Goal: Information Seeking & Learning: Learn about a topic

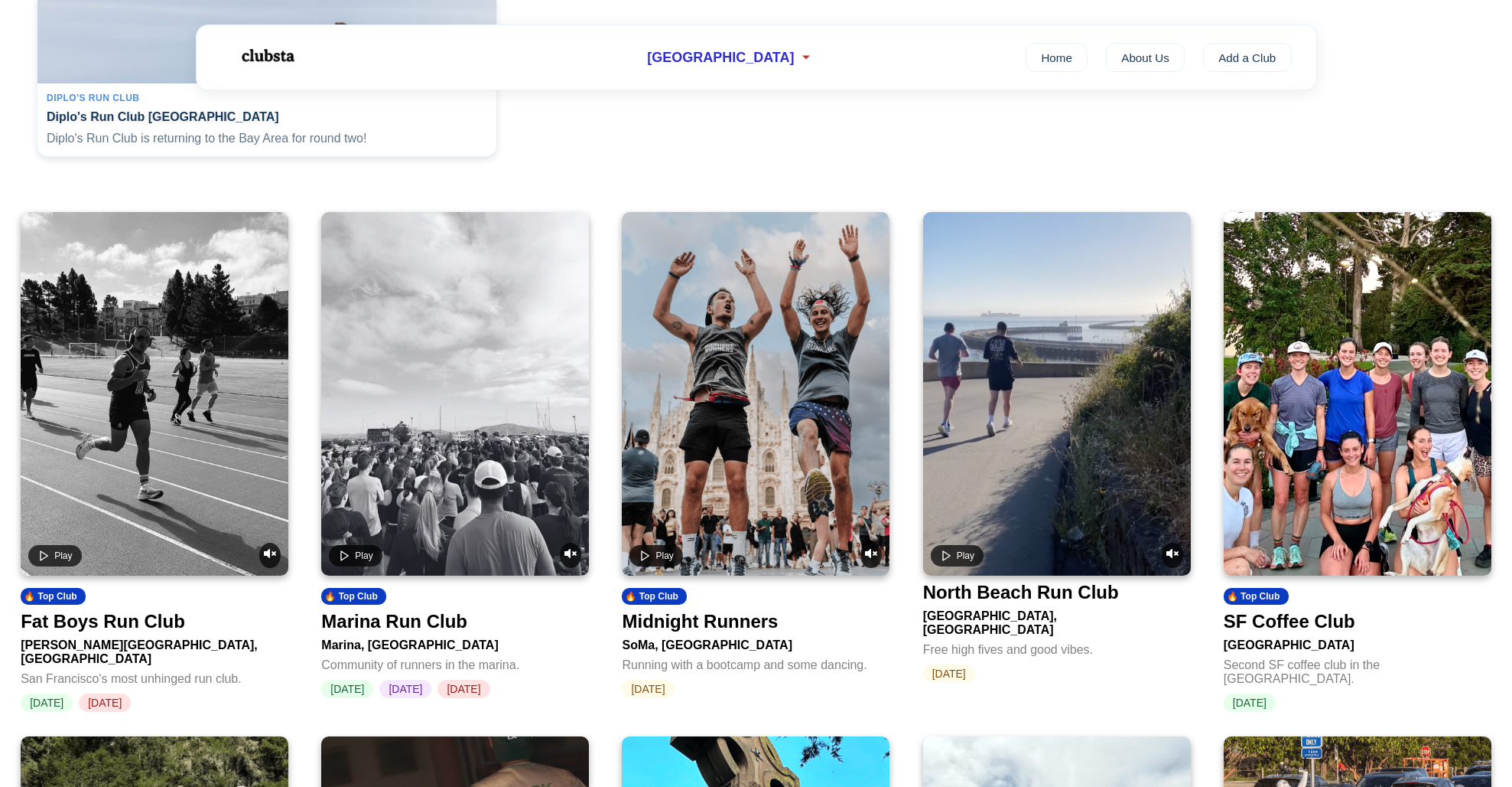
scroll to position [439, 0]
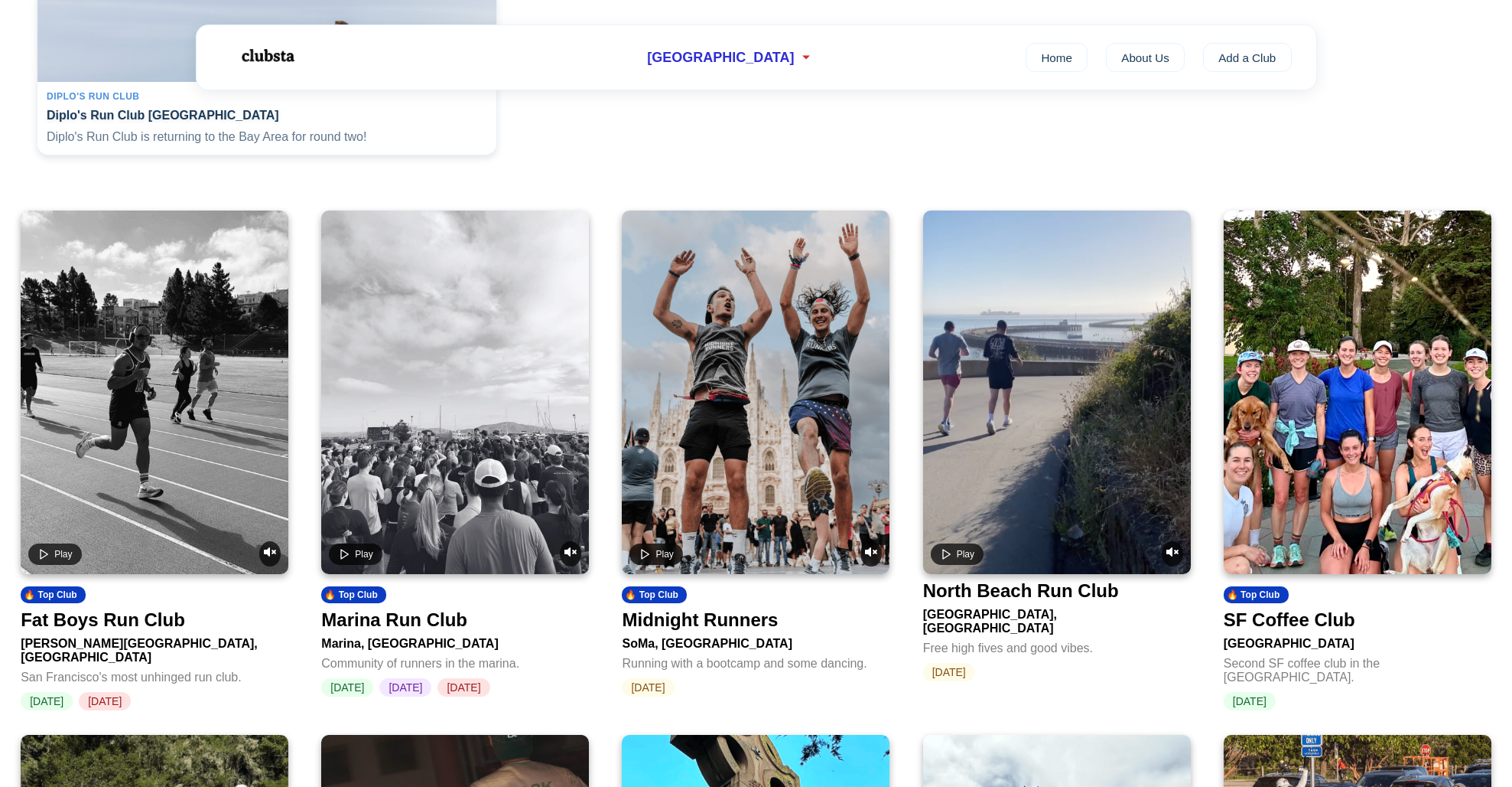
click at [400, 624] on div "Marina Run Club" at bounding box center [395, 620] width 146 height 22
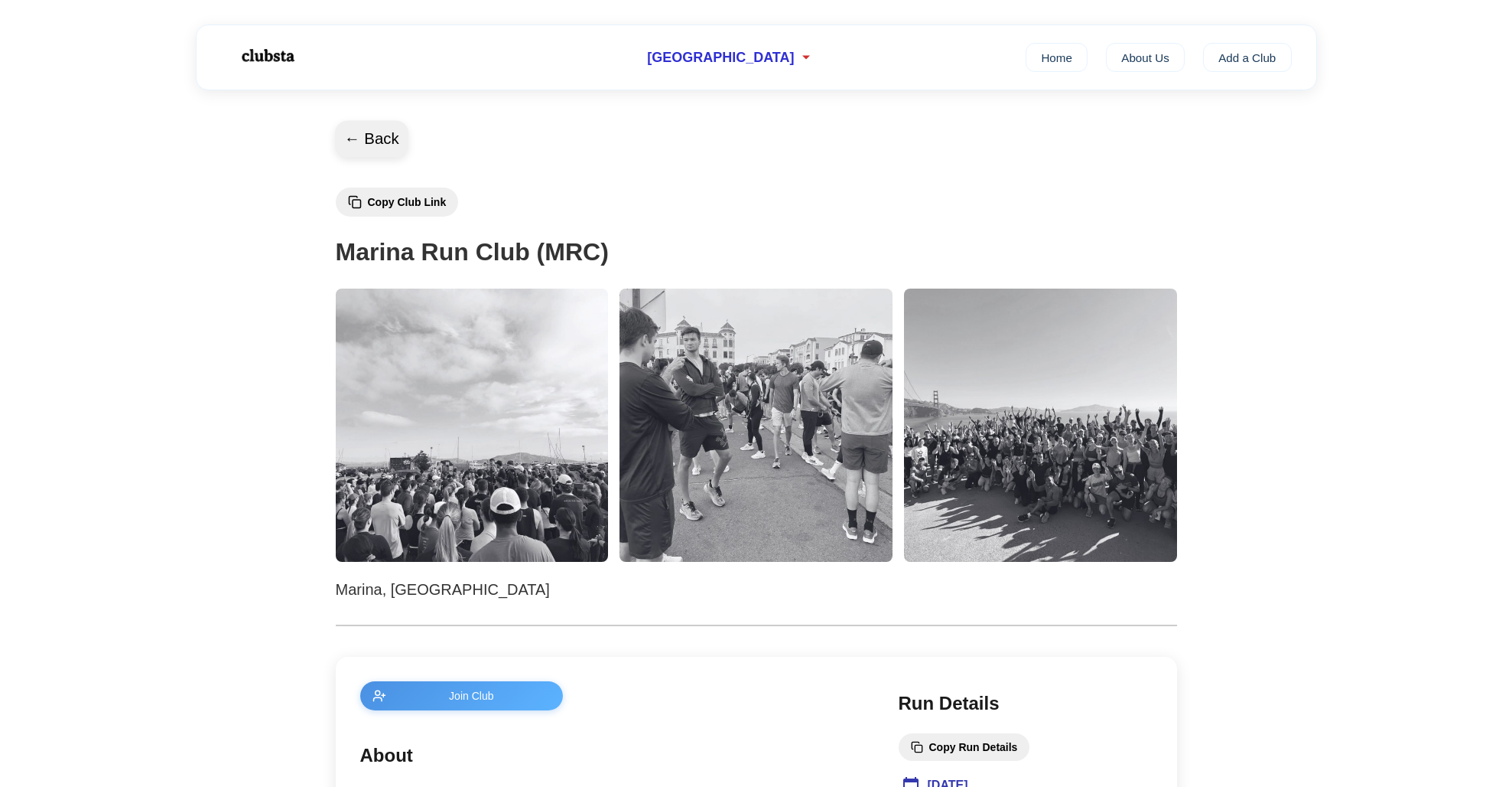
click at [352, 141] on button "← Back" at bounding box center [372, 139] width 73 height 37
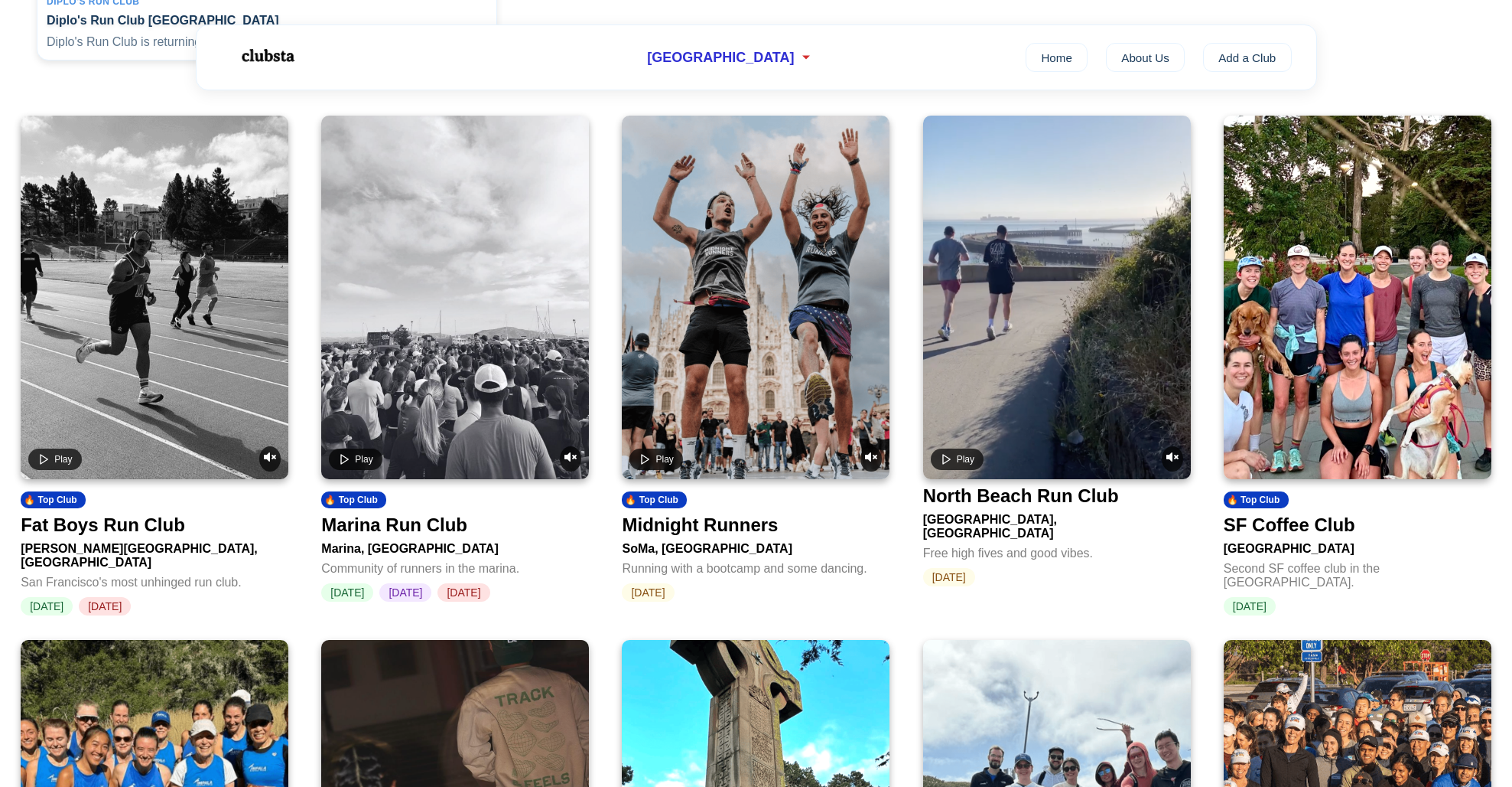
scroll to position [540, 0]
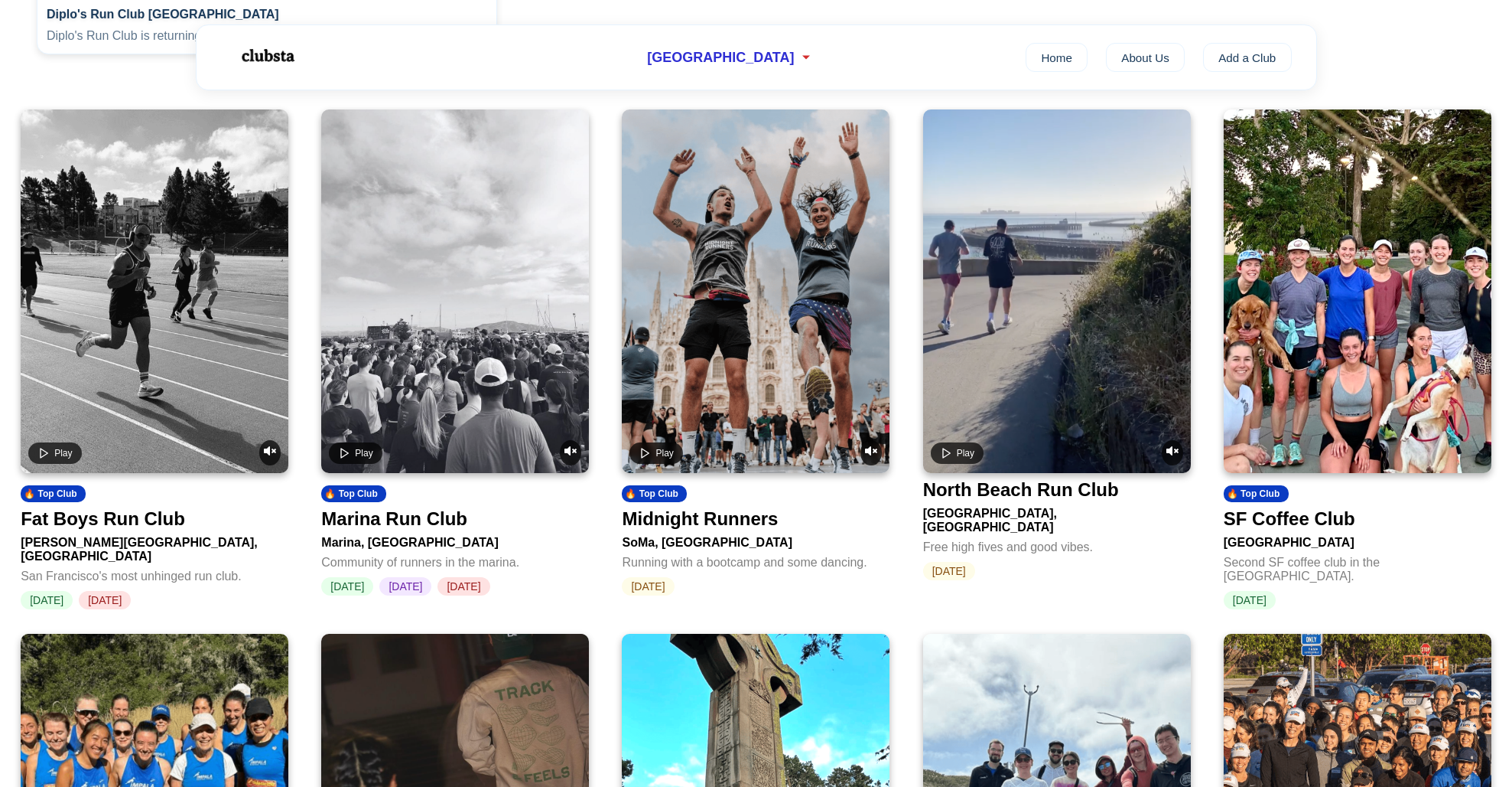
click at [149, 544] on div "[PERSON_NAME][GEOGRAPHIC_DATA], [GEOGRAPHIC_DATA]" at bounding box center [154, 546] width 268 height 34
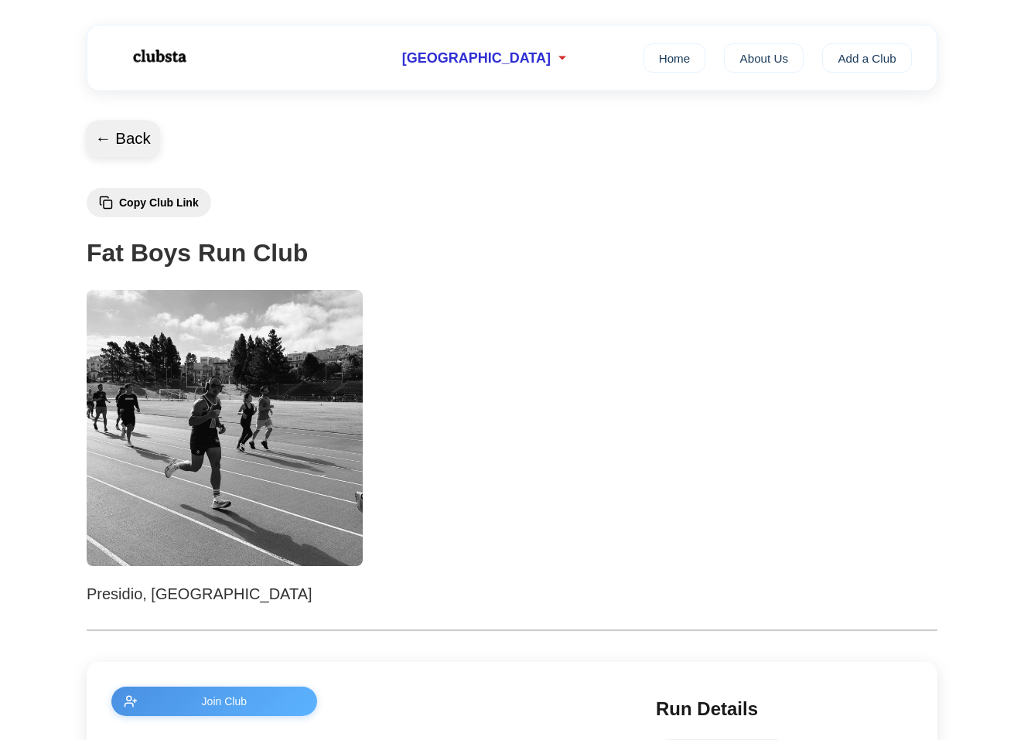
click at [131, 135] on button "← Back" at bounding box center [123, 139] width 74 height 37
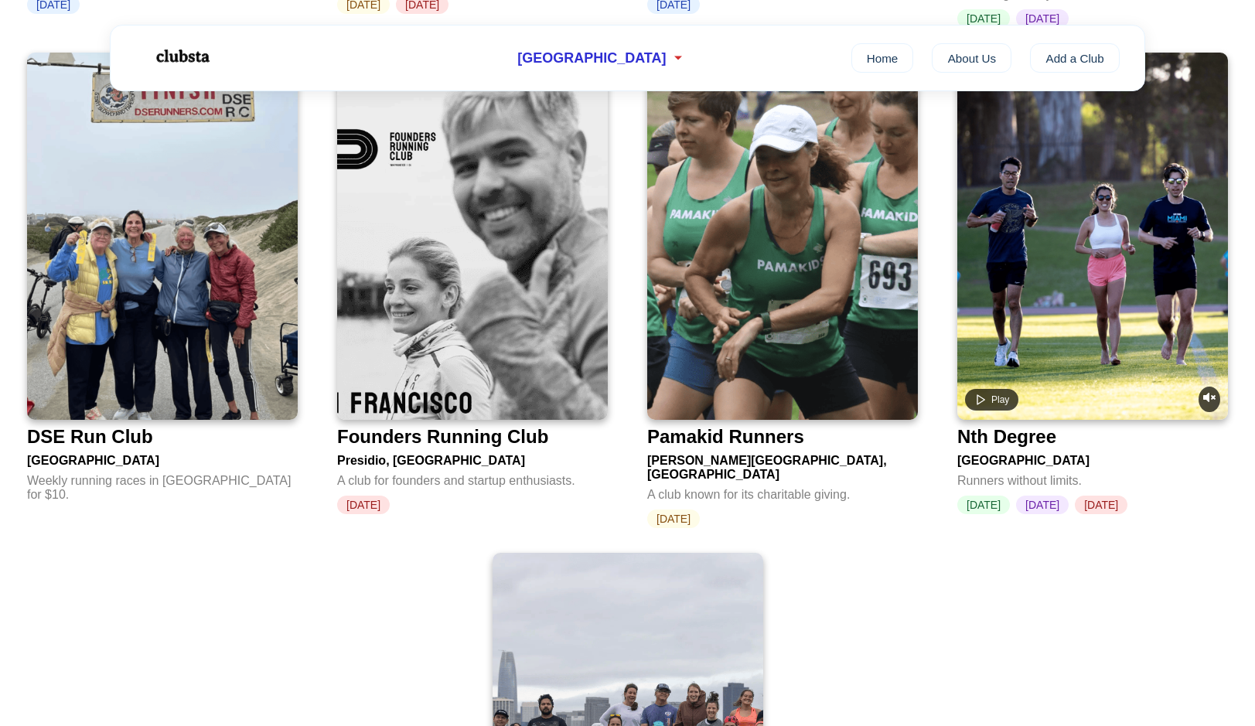
scroll to position [2567, 0]
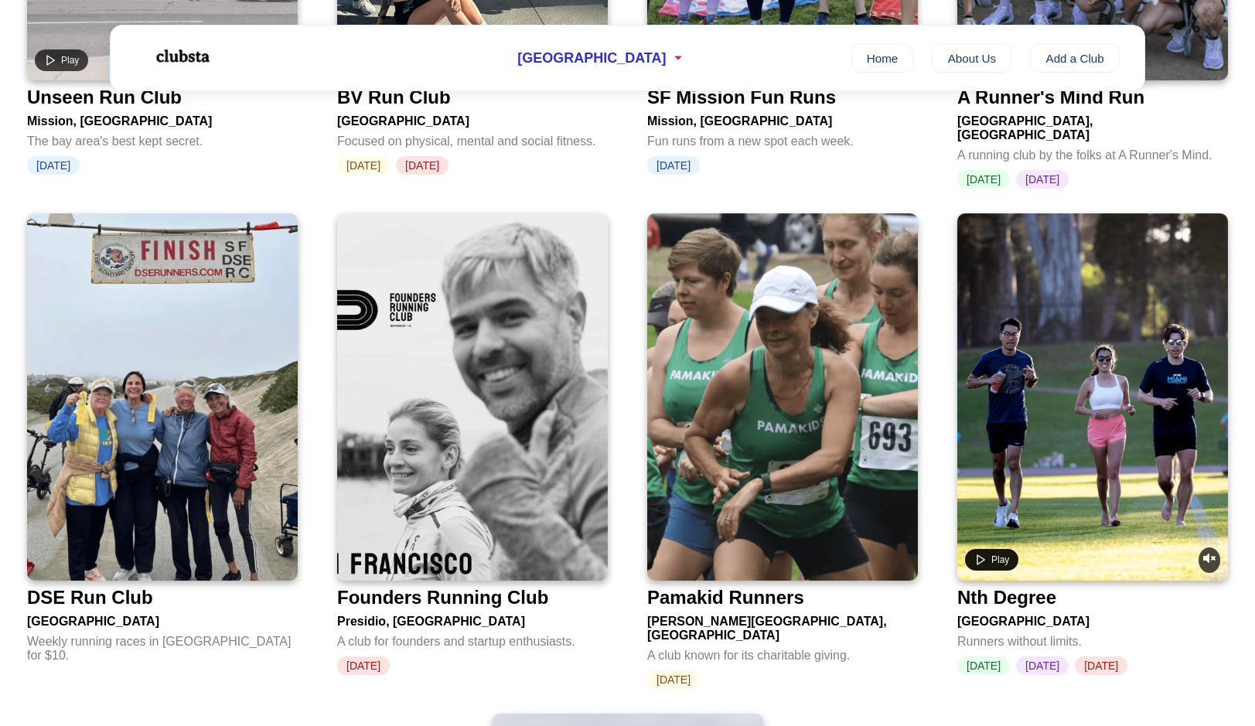
click at [992, 549] on button "Play" at bounding box center [991, 560] width 53 height 22
click at [992, 549] on button "Pause" at bounding box center [996, 560] width 62 height 22
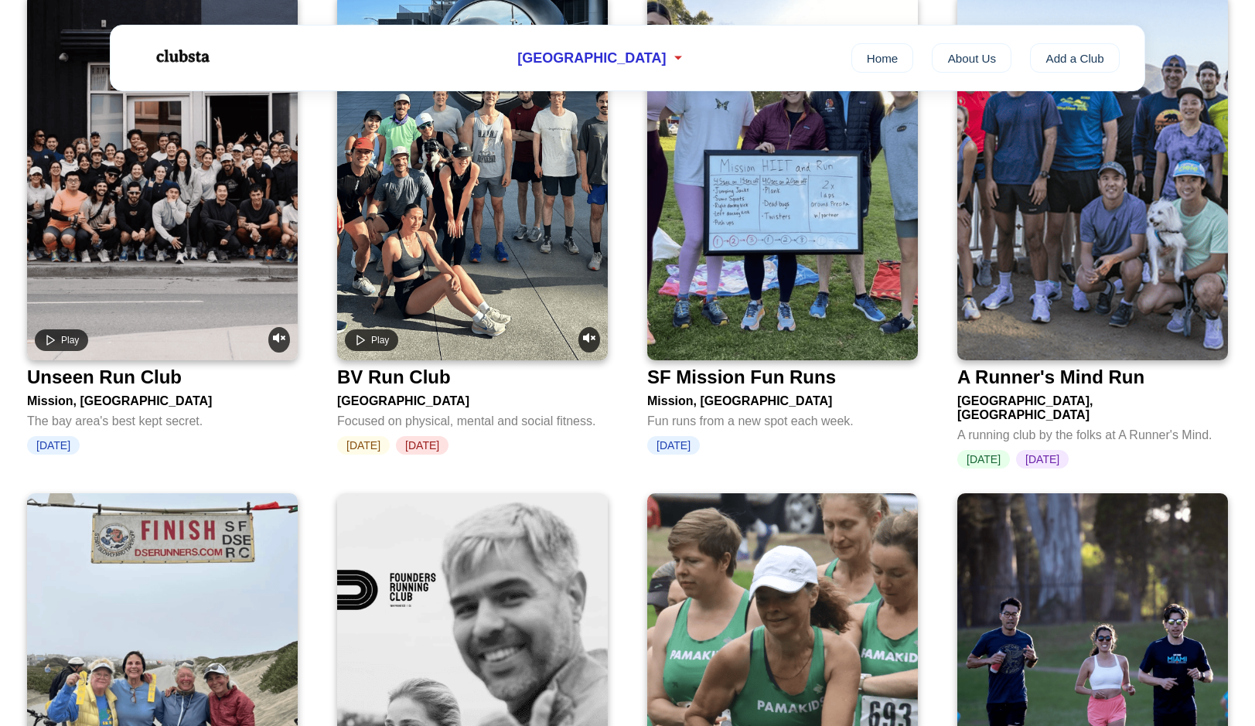
scroll to position [2001, 0]
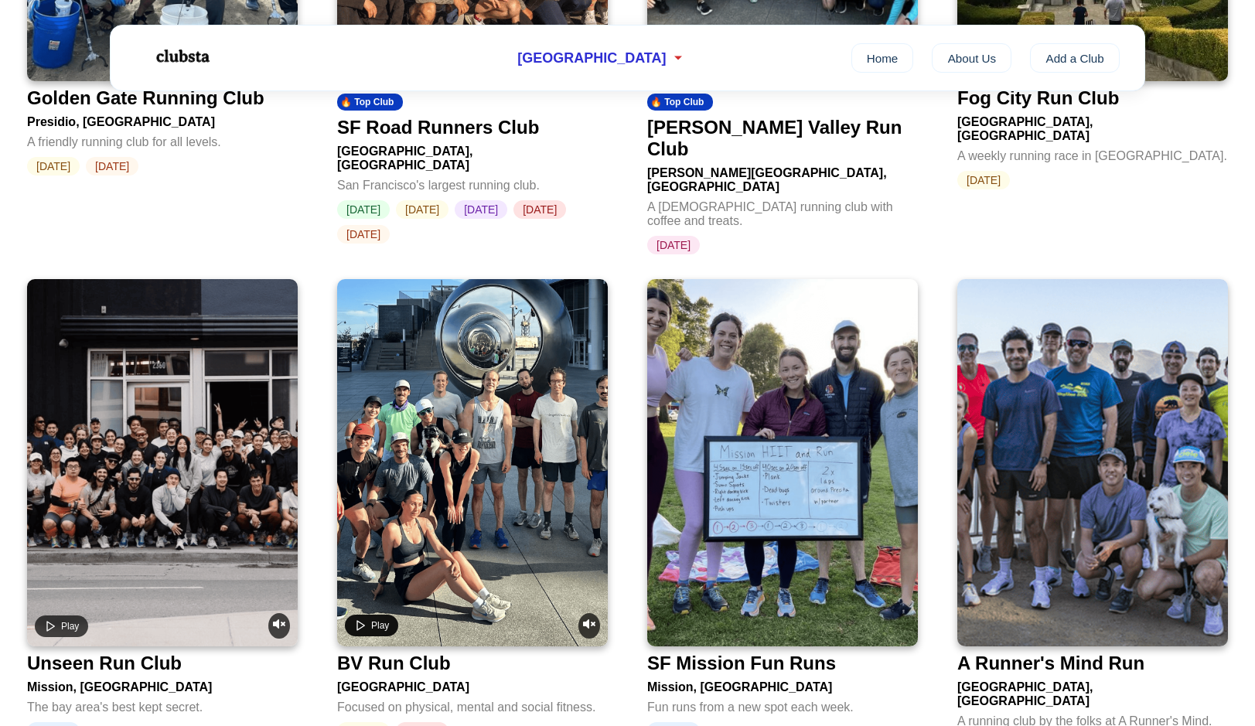
click at [370, 615] on button "Play" at bounding box center [371, 626] width 53 height 22
click at [370, 615] on button "Pause" at bounding box center [376, 626] width 62 height 22
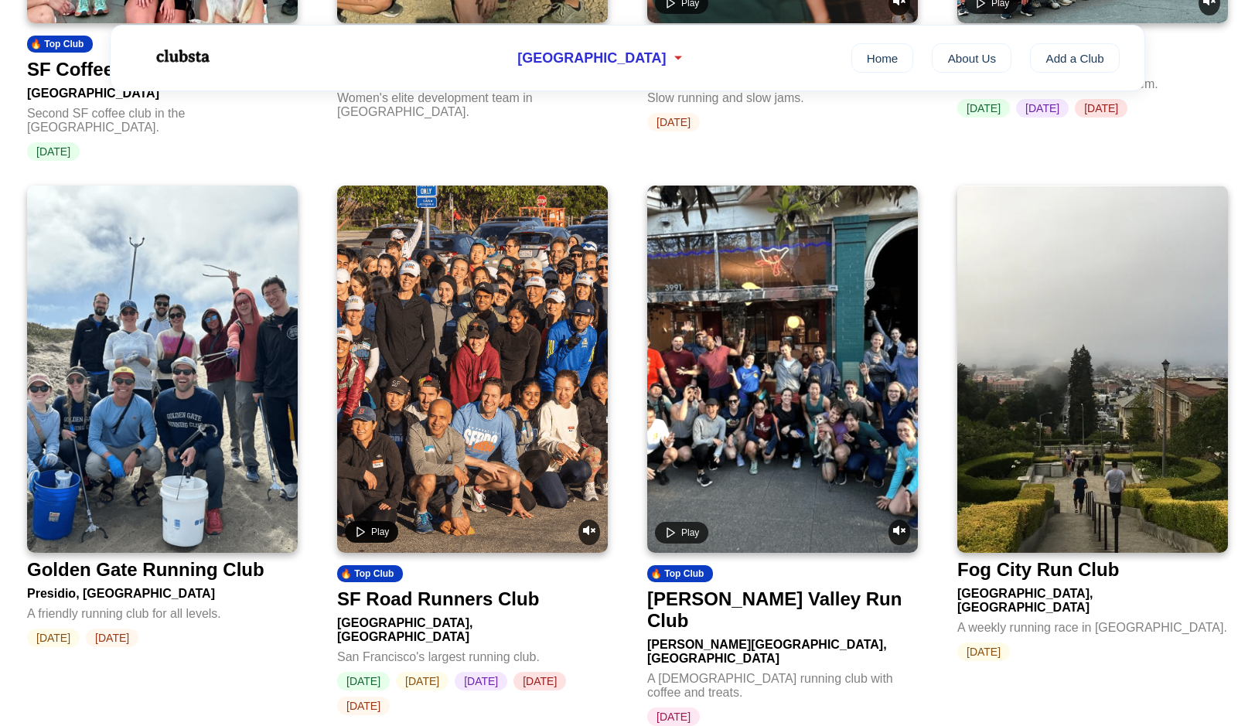
click at [368, 524] on button "Play" at bounding box center [371, 532] width 53 height 22
click at [368, 524] on button "Pause" at bounding box center [376, 532] width 62 height 22
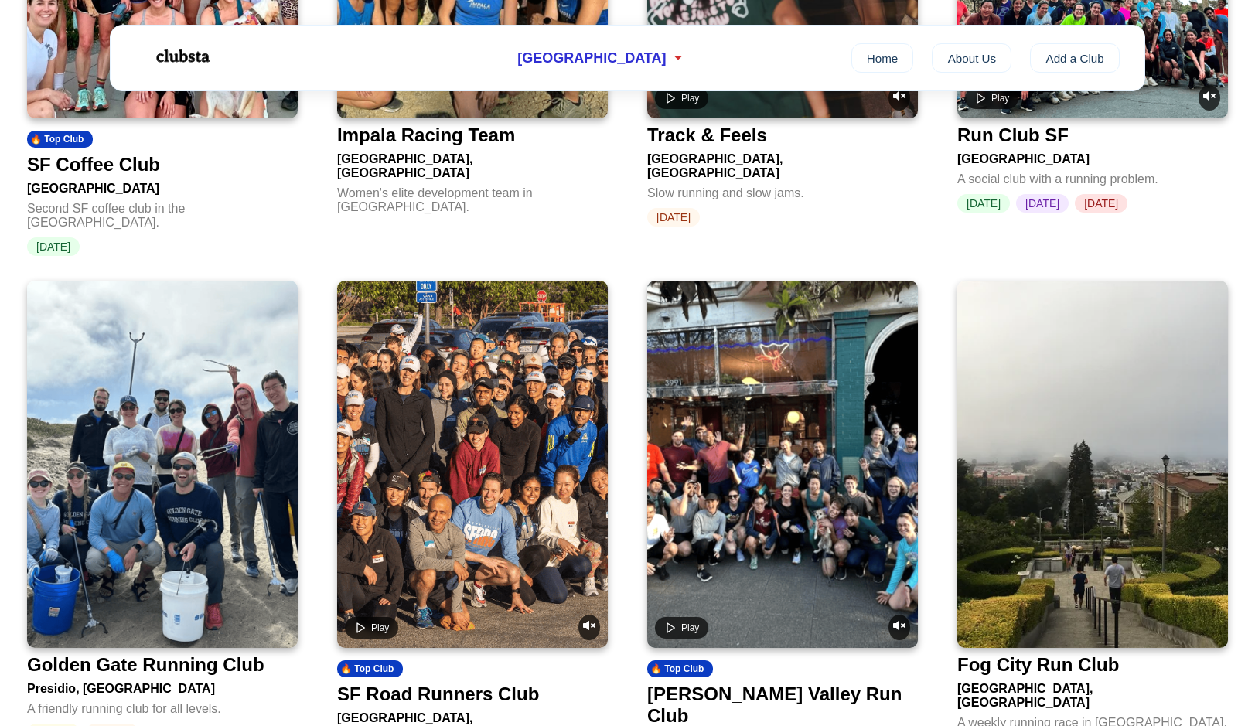
scroll to position [1354, 0]
